Goal: Information Seeking & Learning: Learn about a topic

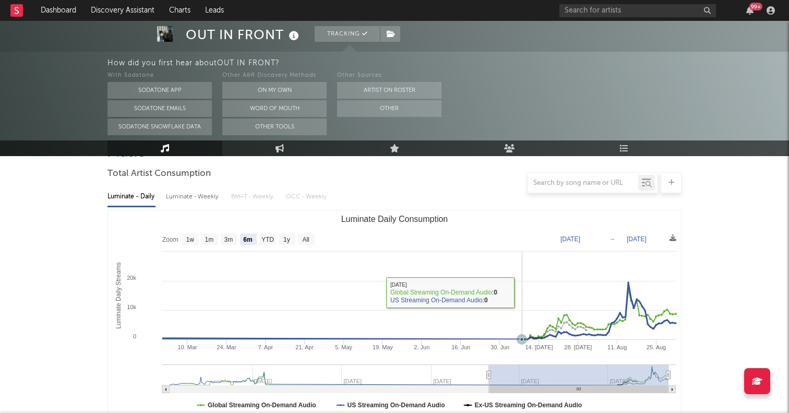
scroll to position [75, 0]
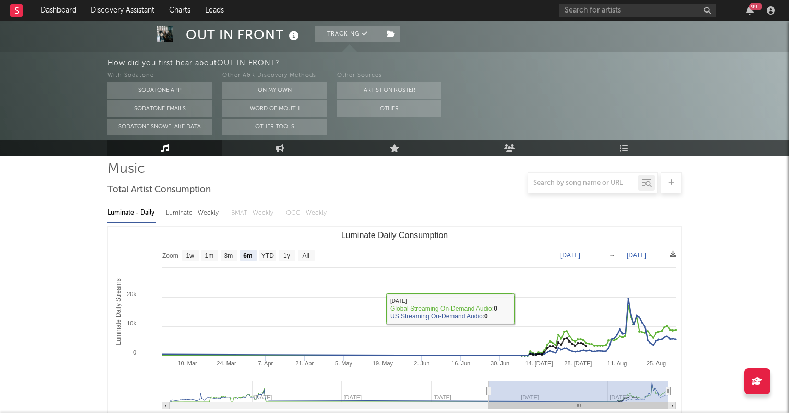
click at [304, 256] on text "All" at bounding box center [305, 255] width 7 height 7
select select "All"
type input "[DATE]"
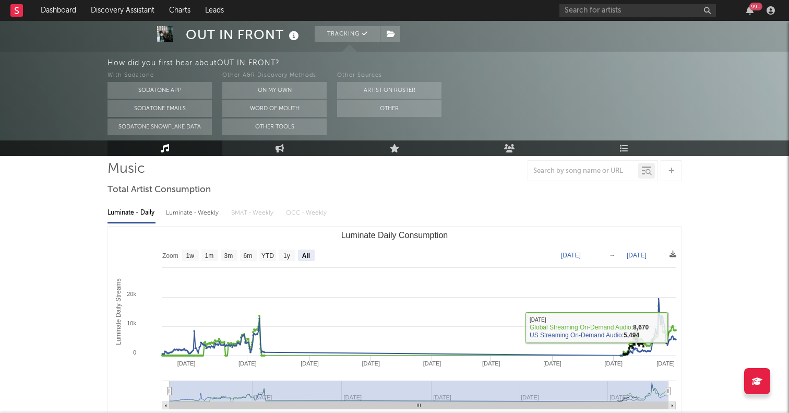
scroll to position [0, 0]
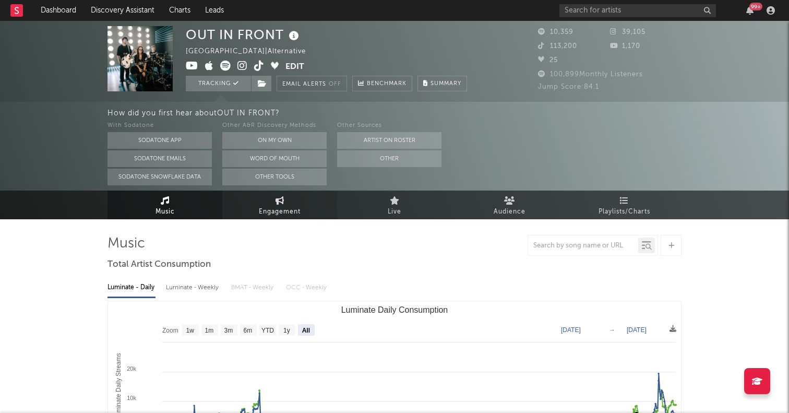
click at [277, 204] on icon at bounding box center [280, 200] width 9 height 8
select select "1w"
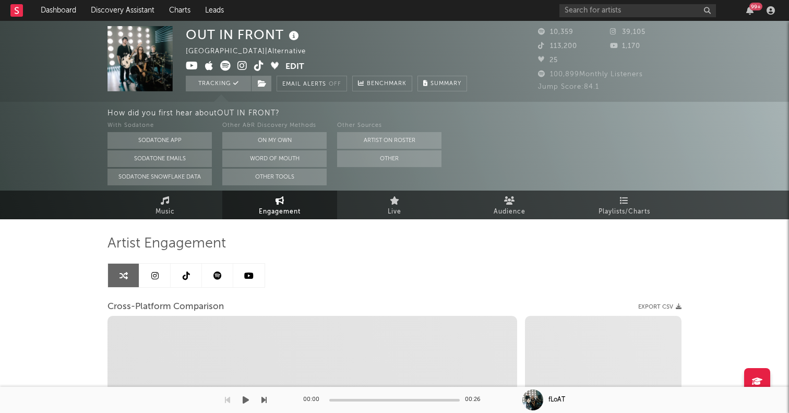
select select "1m"
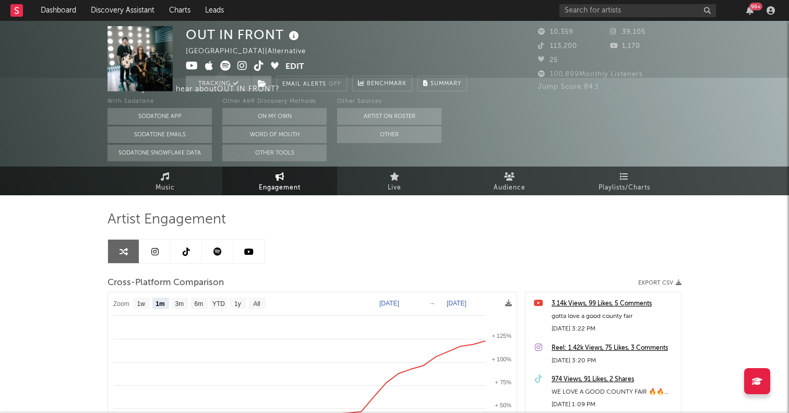
scroll to position [30, 0]
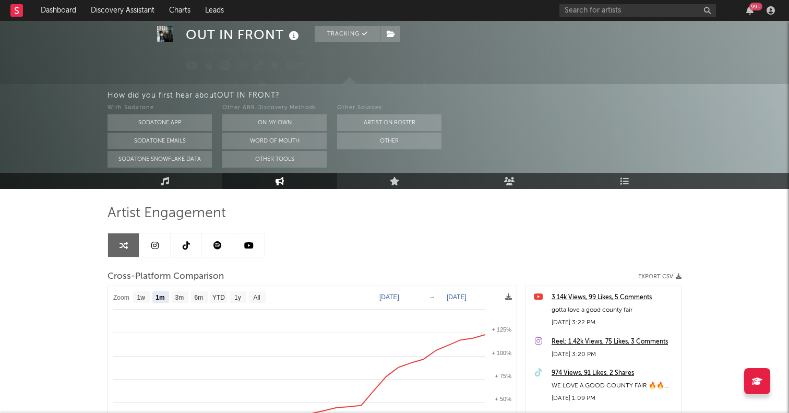
click at [211, 243] on link at bounding box center [217, 244] width 31 height 23
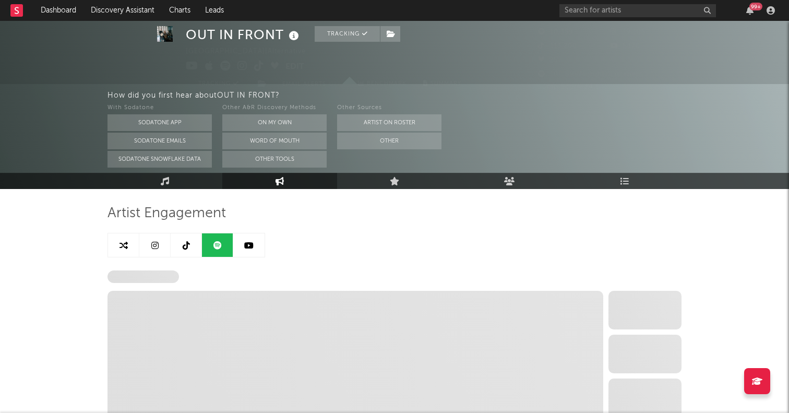
select select "6m"
select select "1w"
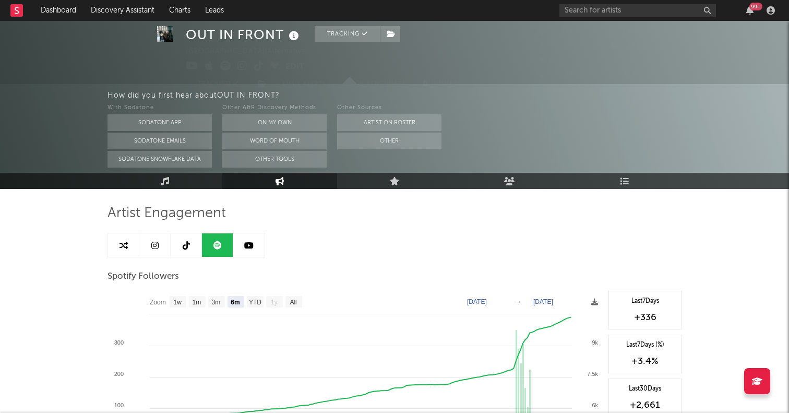
scroll to position [92, 0]
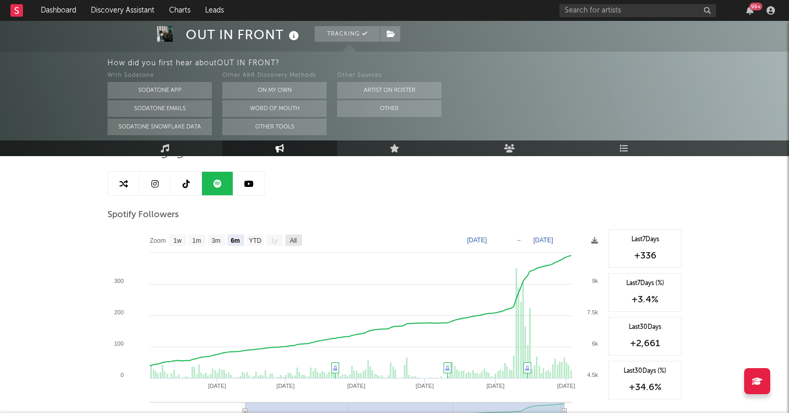
click at [291, 240] on text "All" at bounding box center [293, 240] width 7 height 7
select select "All"
type input "[DATE]"
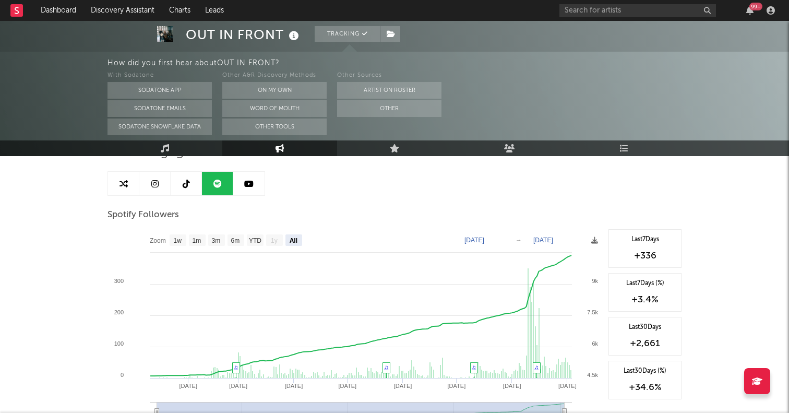
click at [180, 176] on link at bounding box center [186, 183] width 31 height 23
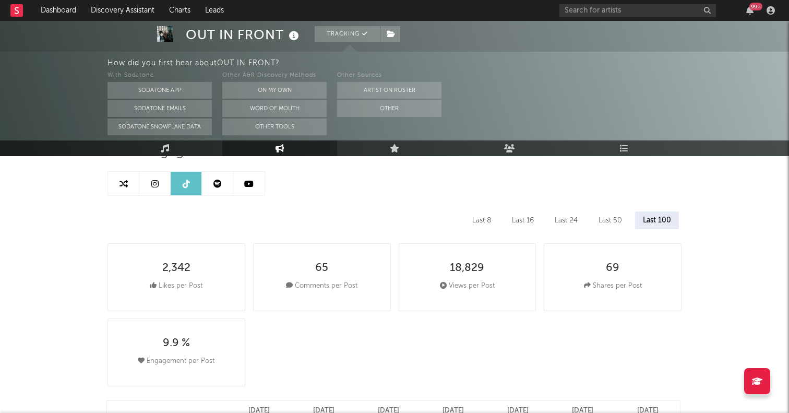
select select "6m"
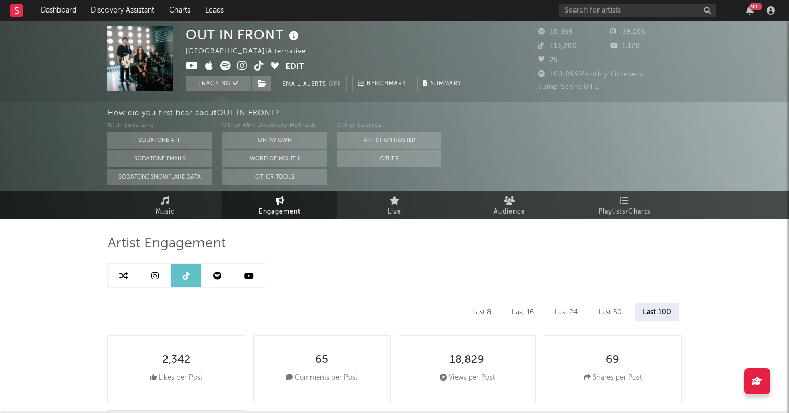
click at [160, 277] on link at bounding box center [154, 275] width 31 height 23
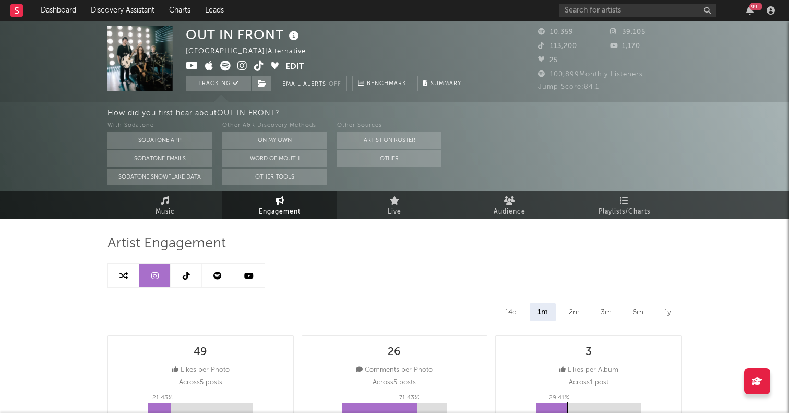
select select "6m"
click at [127, 277] on icon at bounding box center [124, 275] width 8 height 8
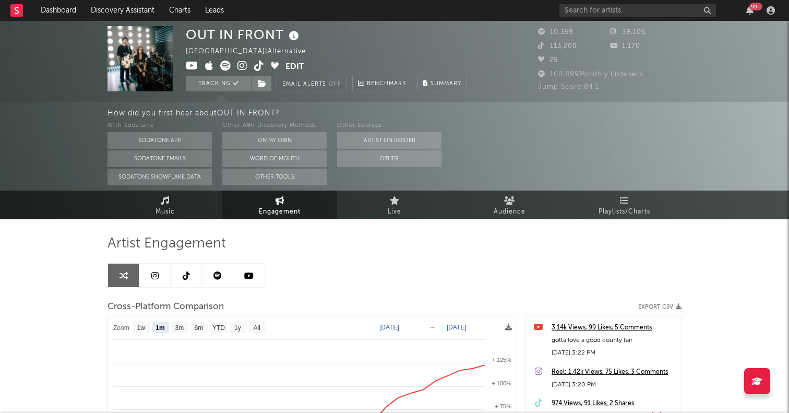
select select "1m"
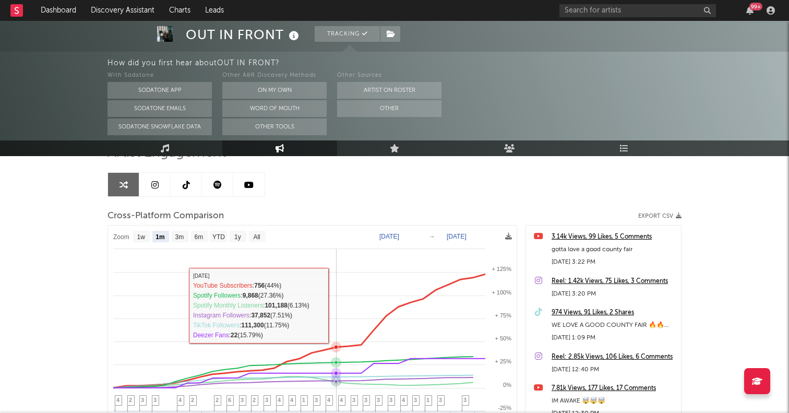
scroll to position [88, 0]
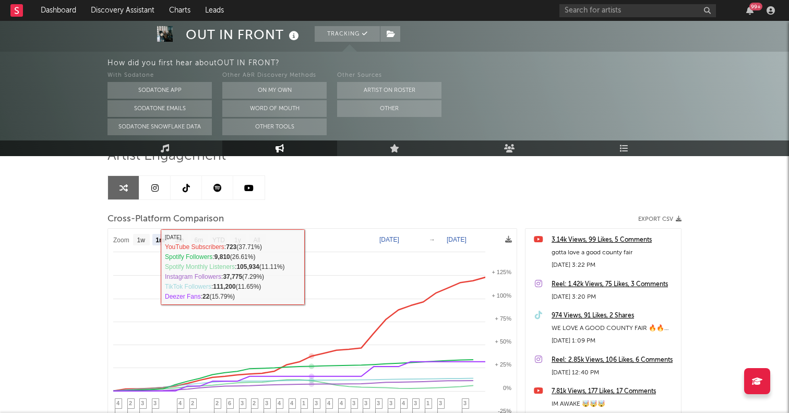
click at [255, 189] on link at bounding box center [248, 187] width 31 height 23
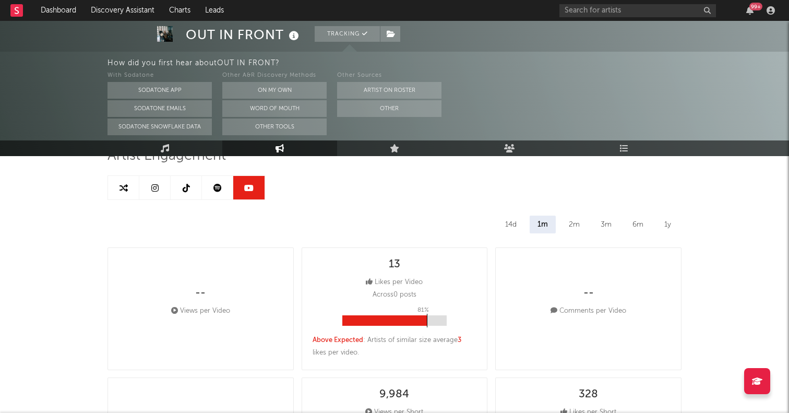
select select "6m"
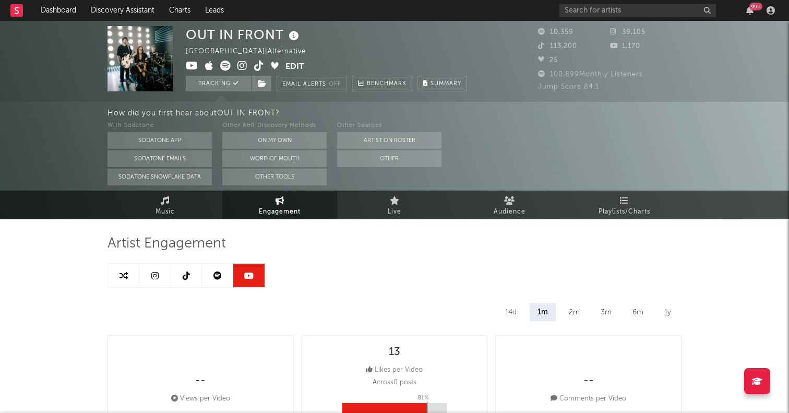
click at [133, 269] on link at bounding box center [123, 275] width 31 height 23
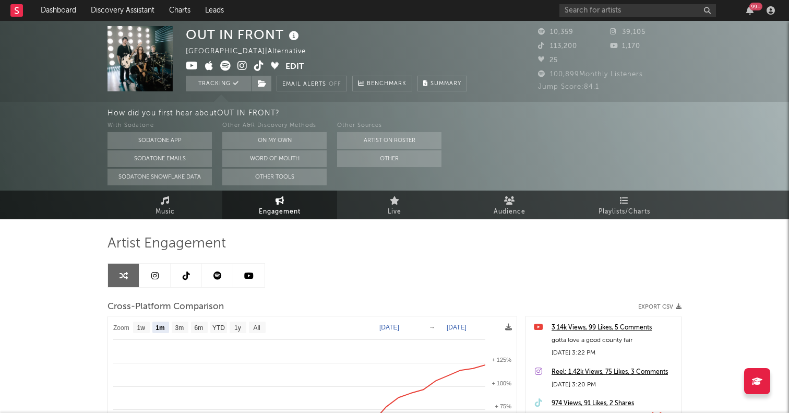
select select "1m"
click at [170, 212] on span "Music" at bounding box center [165, 212] width 19 height 13
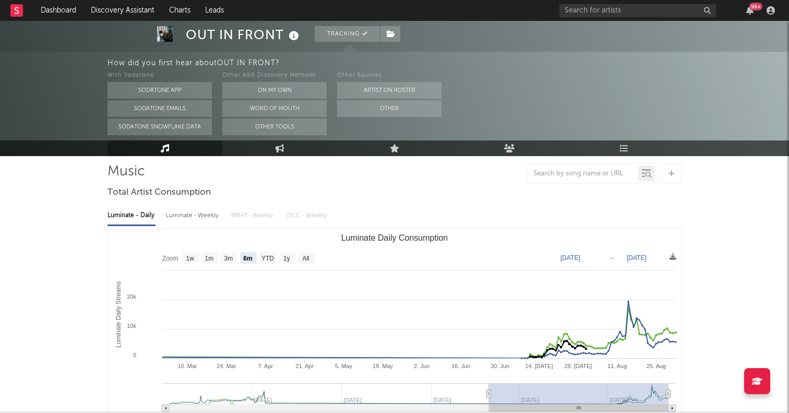
scroll to position [101, 0]
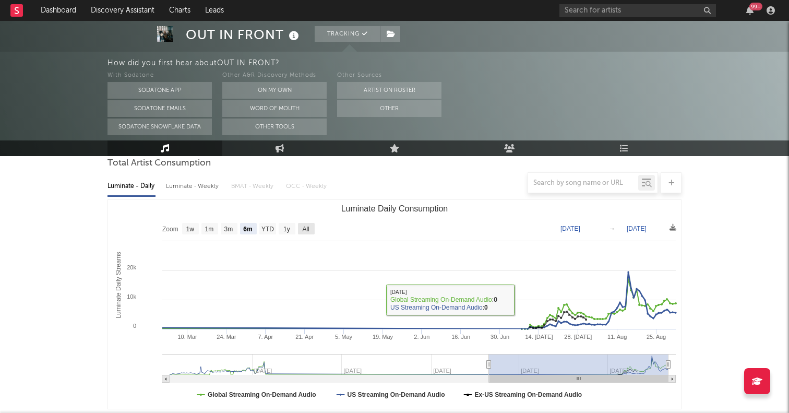
click at [306, 228] on text "All" at bounding box center [305, 228] width 7 height 7
select select "All"
type input "[DATE]"
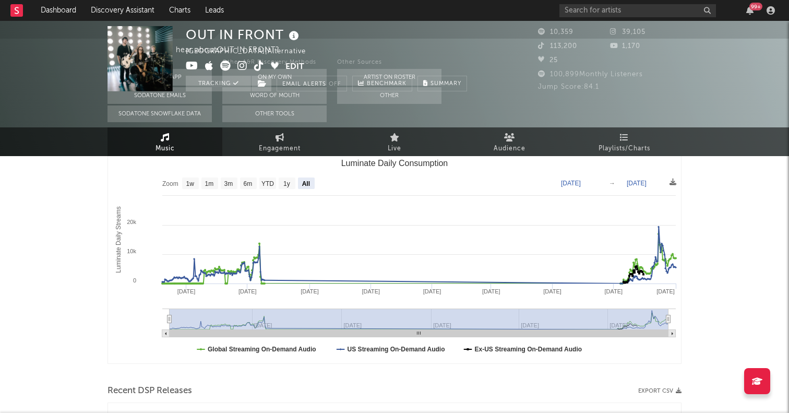
scroll to position [0, 0]
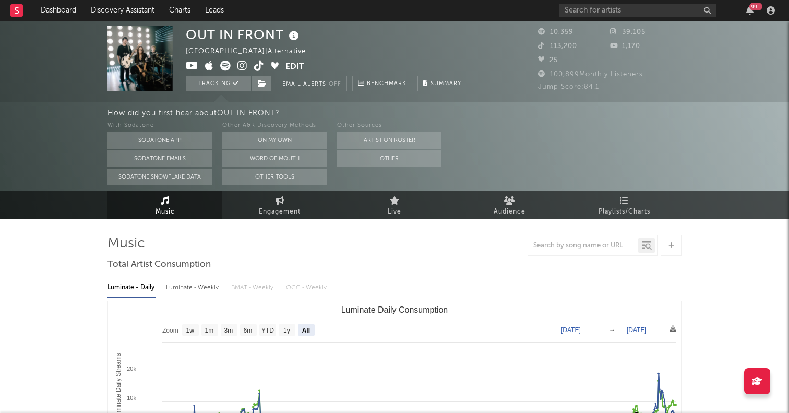
click at [245, 64] on icon at bounding box center [242, 66] width 10 height 10
